Goal: Transaction & Acquisition: Obtain resource

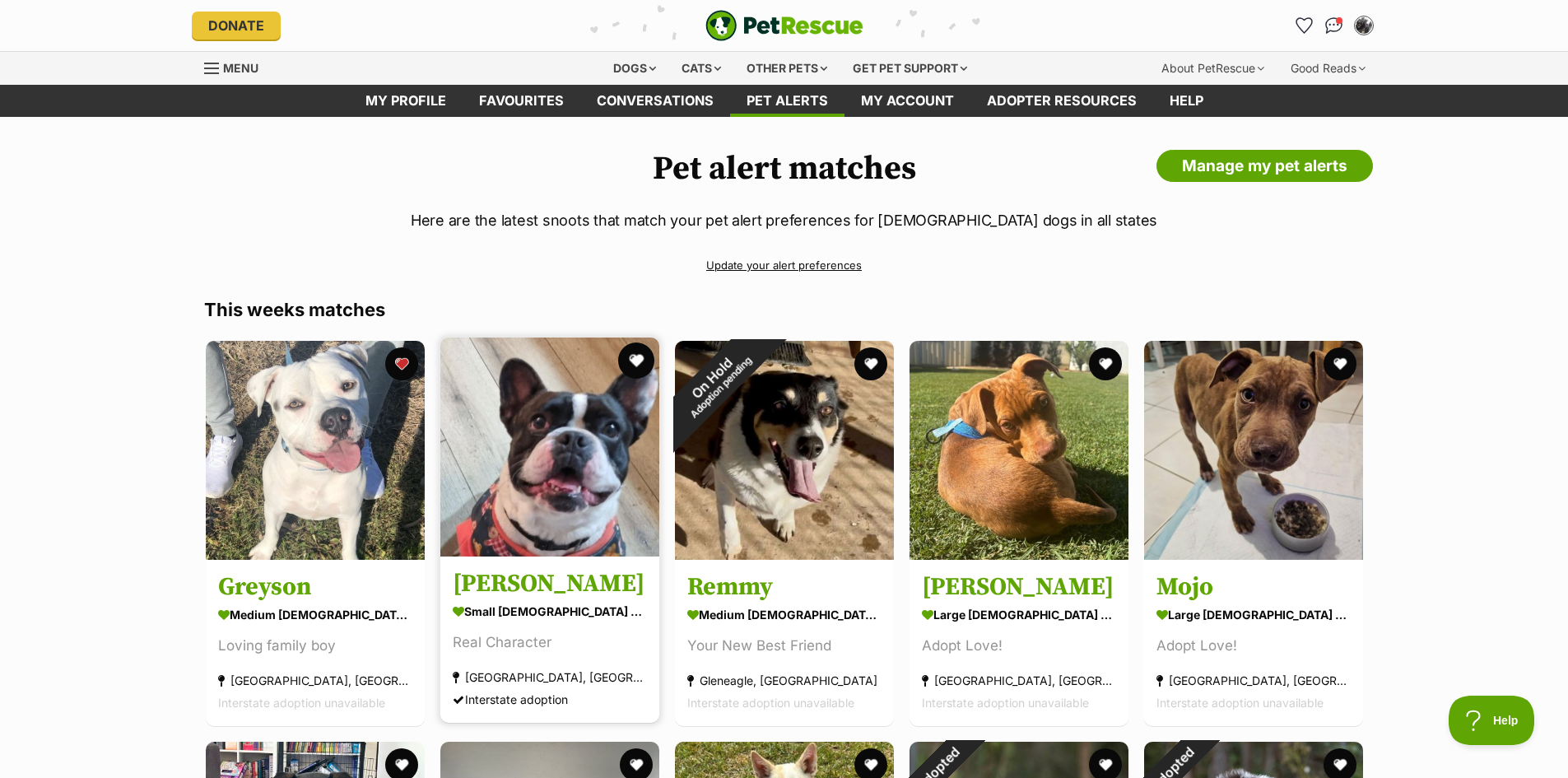
click at [637, 364] on button "favourite" at bounding box center [636, 361] width 36 height 36
click at [522, 534] on img at bounding box center [550, 446] width 219 height 219
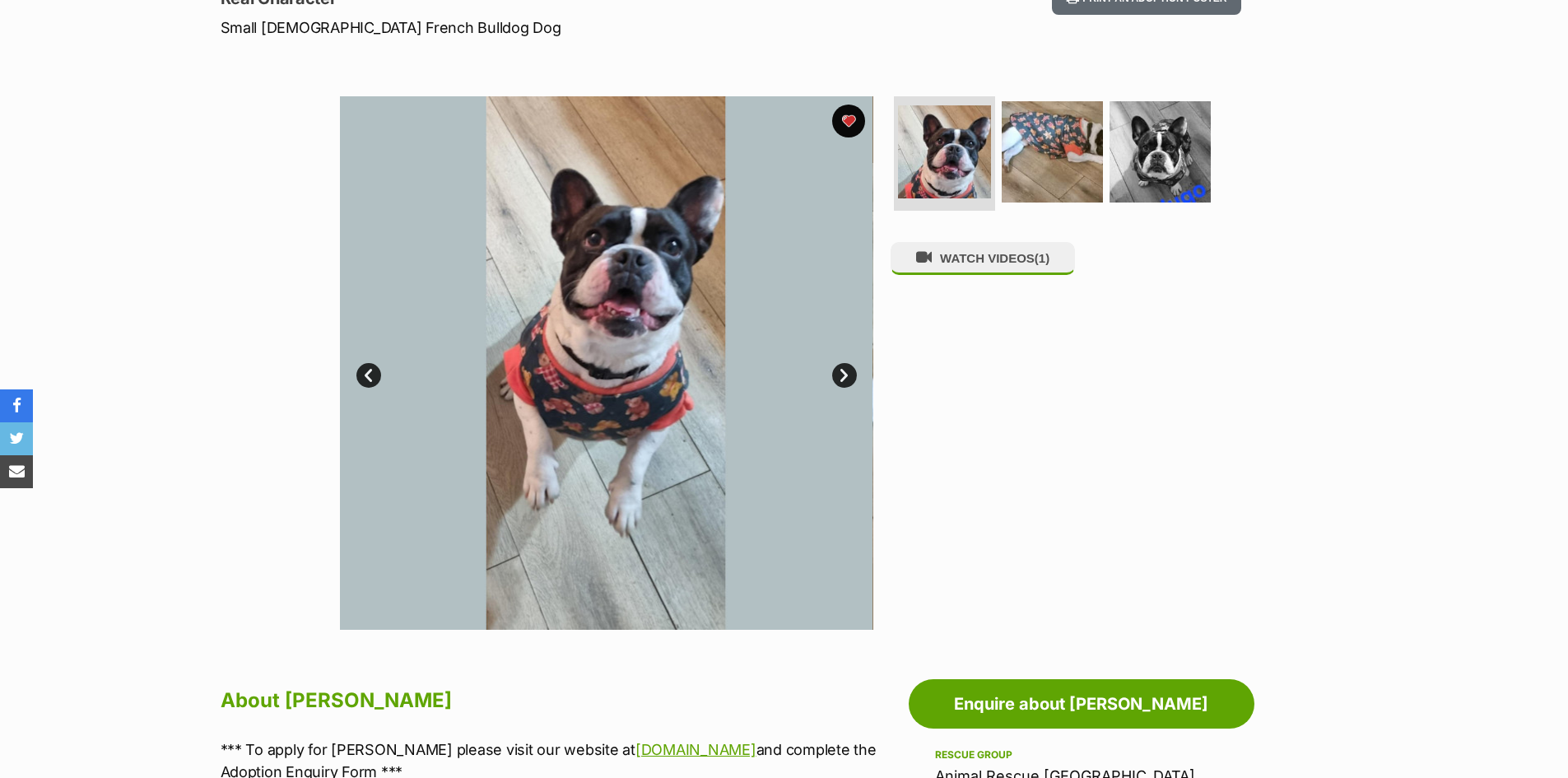
click at [848, 366] on link "Next" at bounding box center [845, 375] width 25 height 25
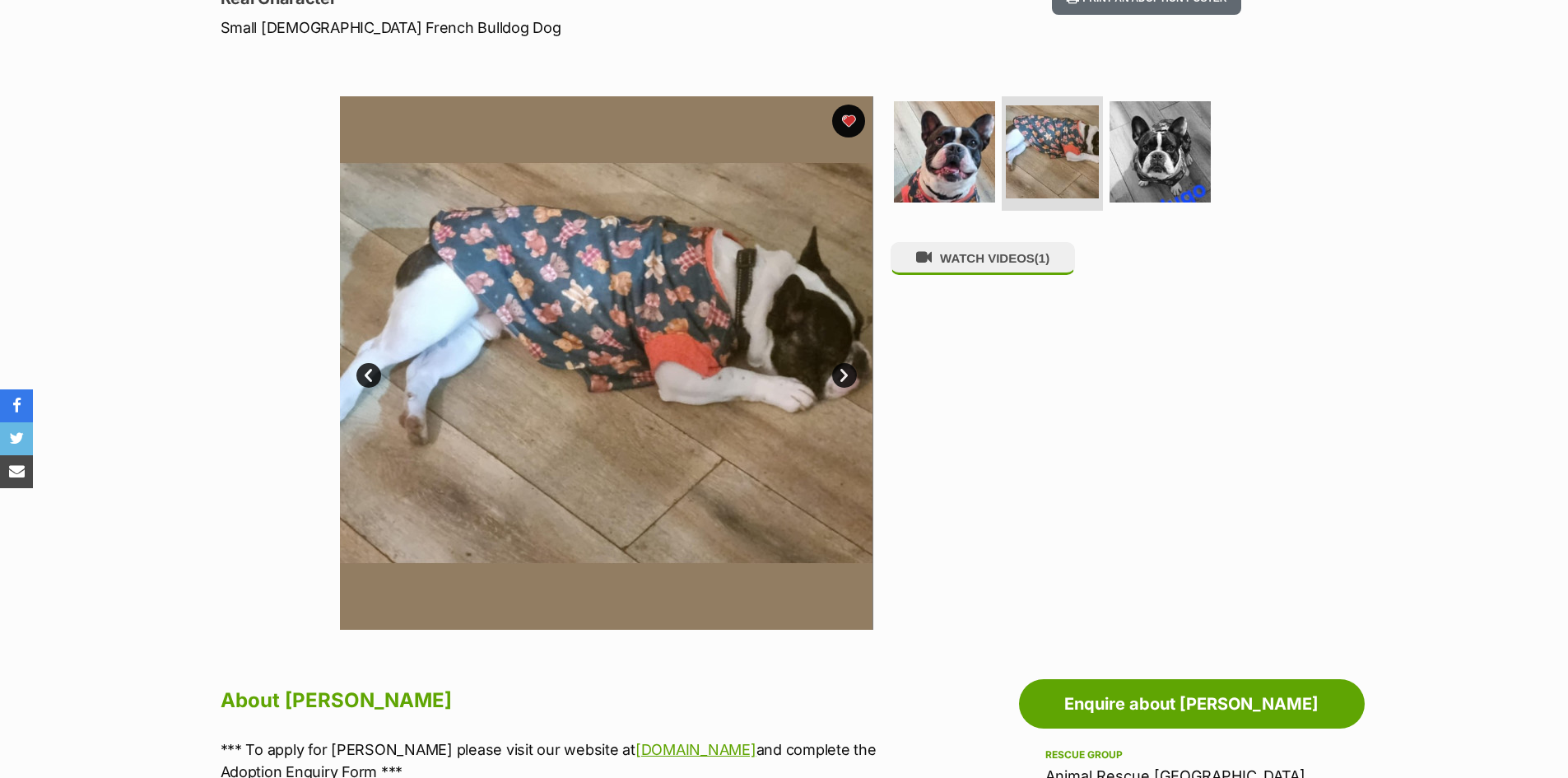
click at [848, 366] on link "Next" at bounding box center [845, 375] width 25 height 25
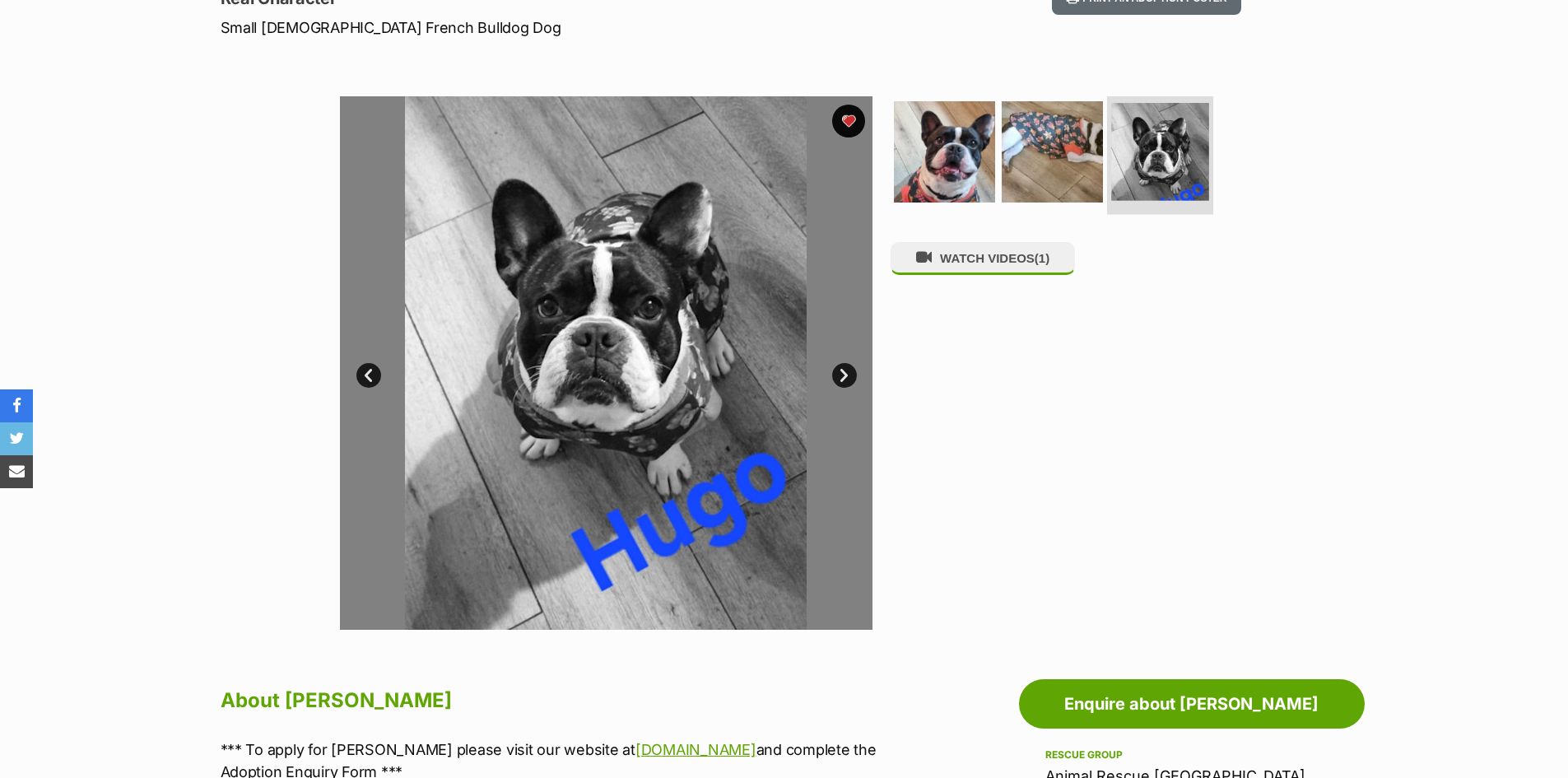
click at [1172, 163] on img at bounding box center [1160, 152] width 98 height 98
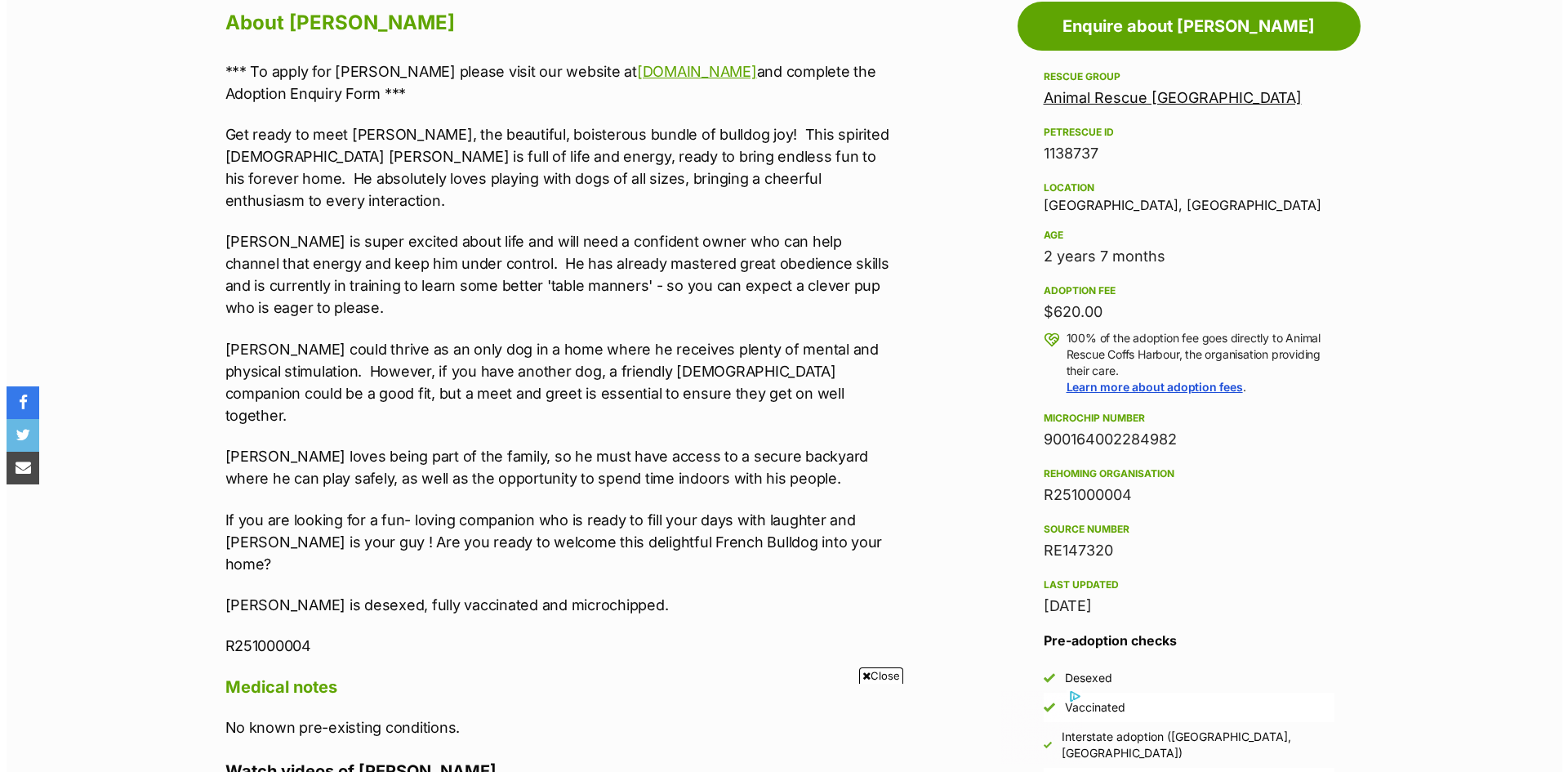
scroll to position [1143, 0]
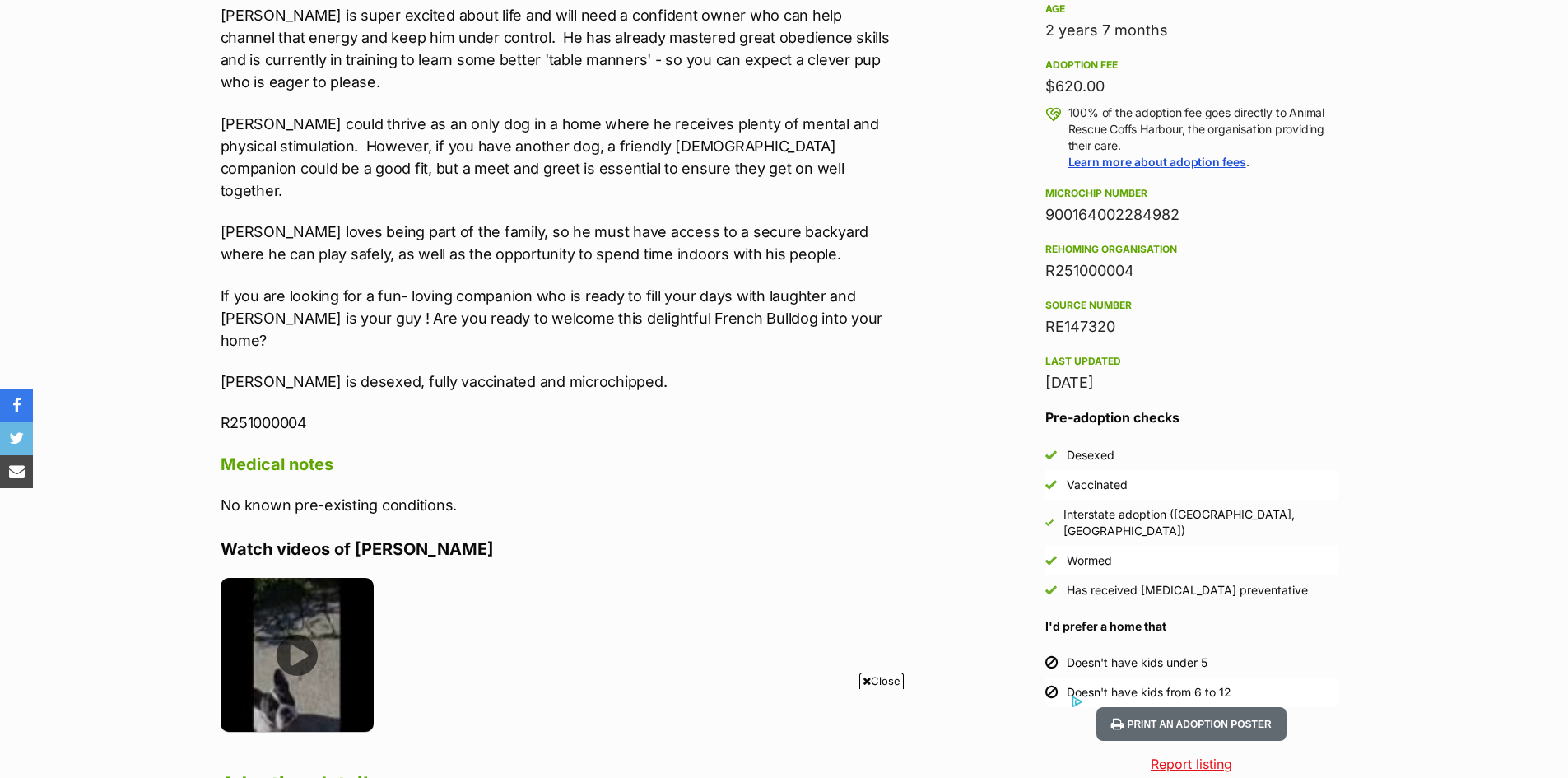
click at [286, 582] on img at bounding box center [297, 654] width 154 height 154
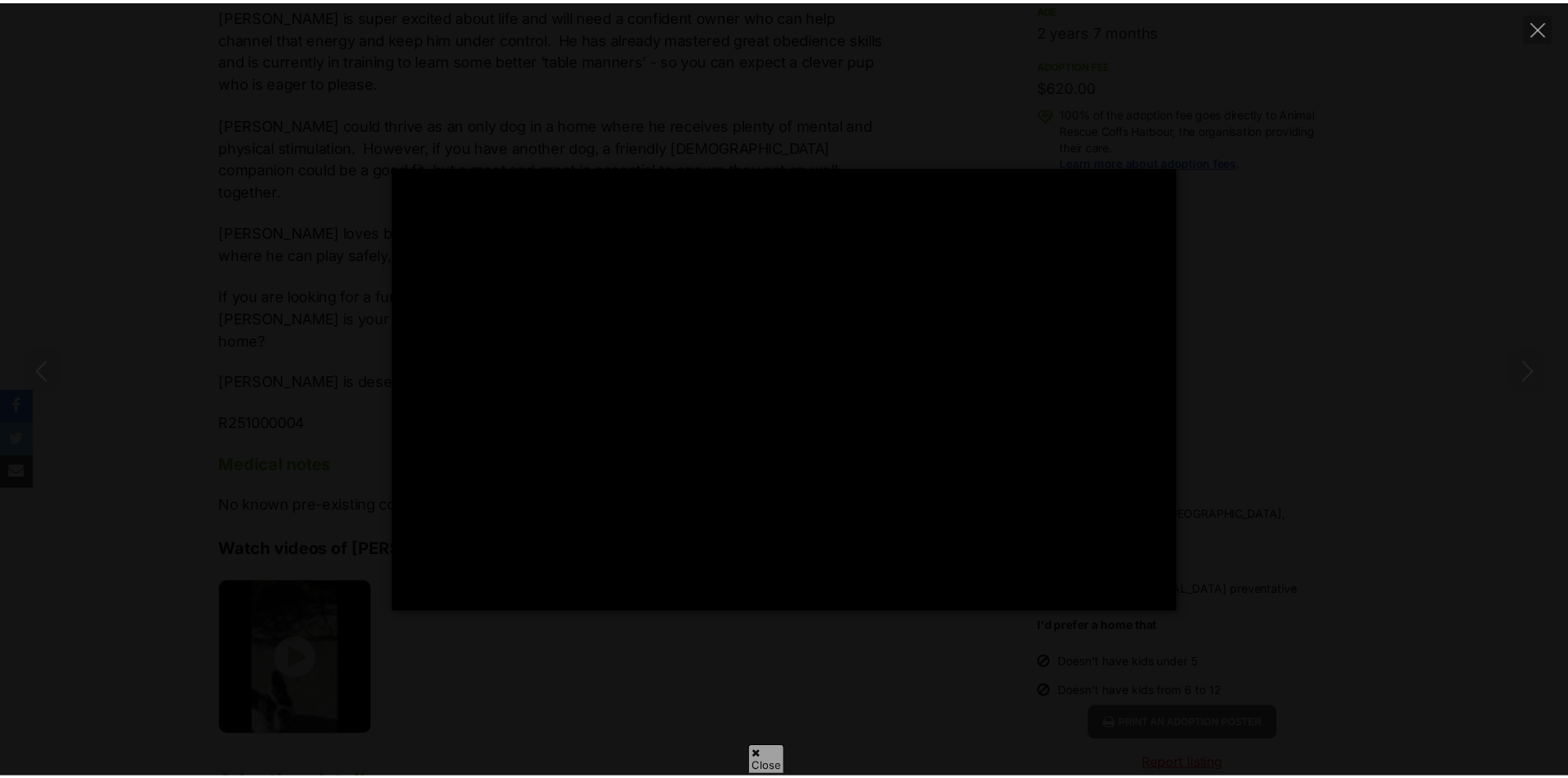
scroll to position [0, 0]
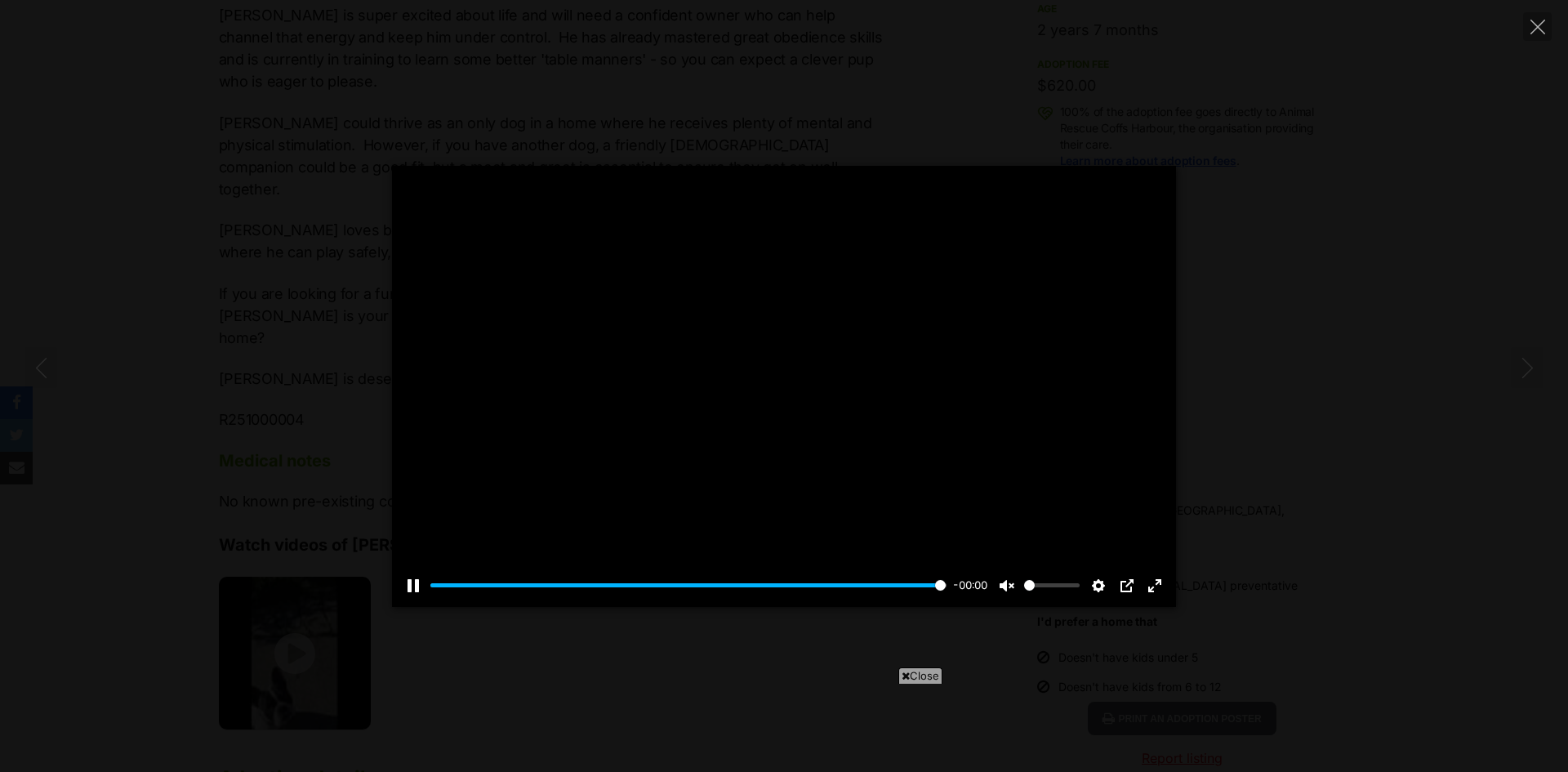
type input "100"
click at [1537, 25] on icon "Close" at bounding box center [1539, 27] width 15 height 15
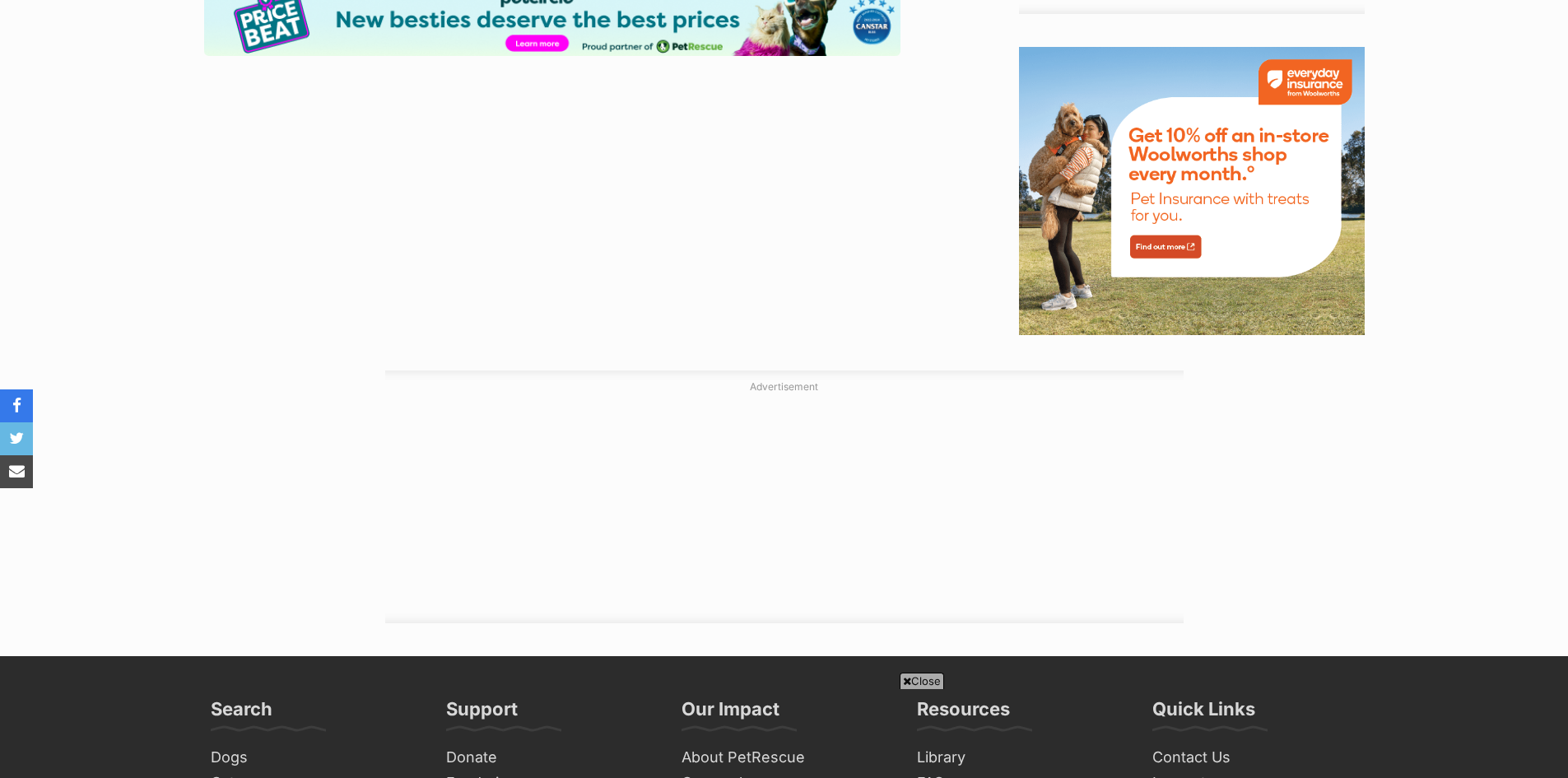
scroll to position [2222, 0]
